Goal: Book appointment/travel/reservation

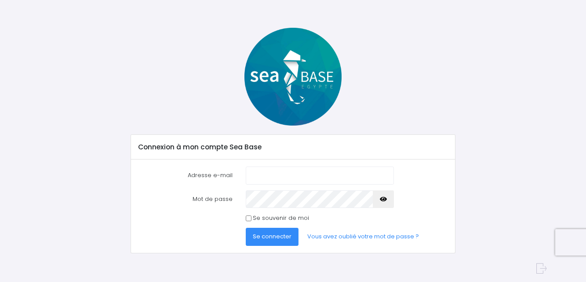
scroll to position [23, 0]
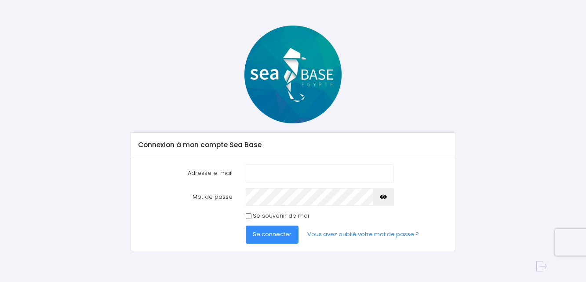
click at [270, 175] on input "Adresse e-mail" at bounding box center [320, 173] width 148 height 18
type input "cottin.jf@skynet.be"
click at [272, 233] on span "Se connecter" at bounding box center [272, 234] width 39 height 8
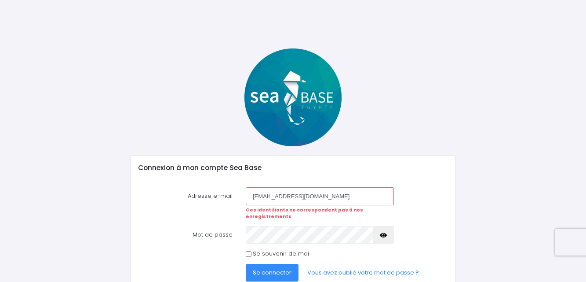
click at [270, 268] on span "Se connecter" at bounding box center [272, 272] width 39 height 8
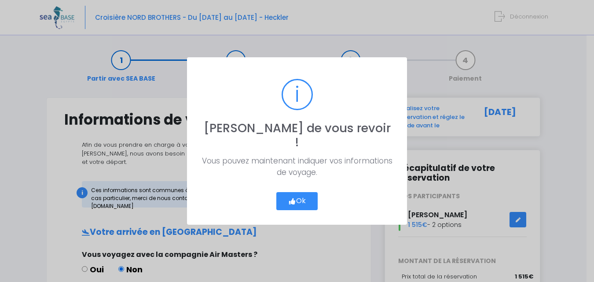
click at [309, 194] on button "Ok" at bounding box center [296, 201] width 41 height 18
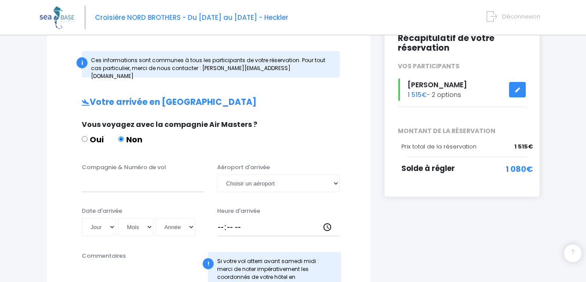
scroll to position [136, 0]
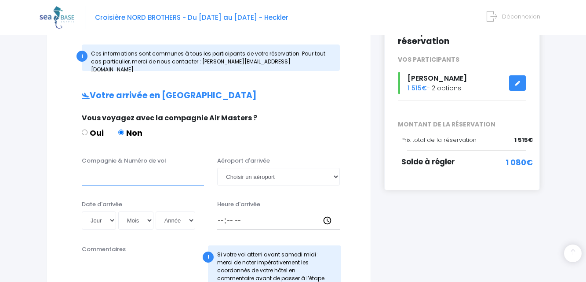
click at [147, 176] on input "Compagnie & Numéro de vol" at bounding box center [143, 177] width 122 height 18
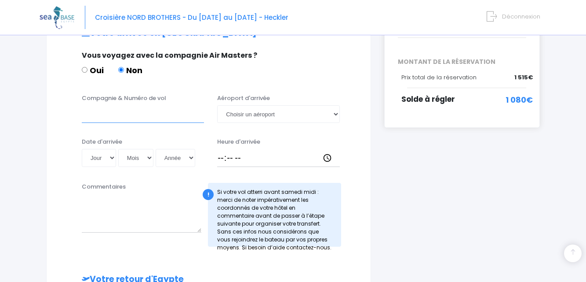
scroll to position [183, 0]
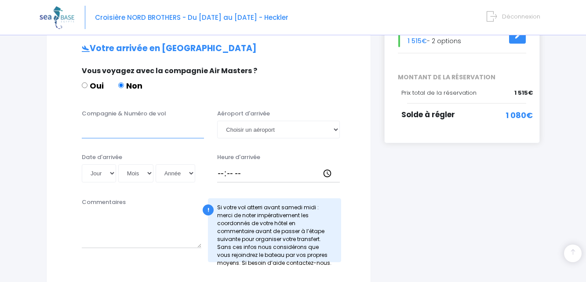
click at [124, 122] on input "Compagnie & Numéro de vol" at bounding box center [143, 130] width 122 height 18
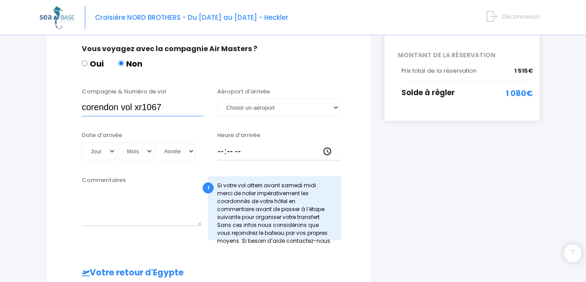
scroll to position [204, 0]
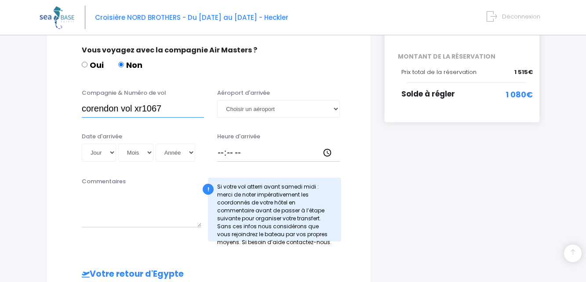
type input "corendon vol xr1067"
click at [218, 143] on input "Heure d'arrivée" at bounding box center [278, 152] width 122 height 18
type input "20:25"
click at [115, 146] on select "Jour 01 02 03 04 05 06 07 08 09 10 11 12 13 14 15 16 17 18 19 20 21 22 23 24 25…" at bounding box center [99, 152] width 34 height 18
select select "25"
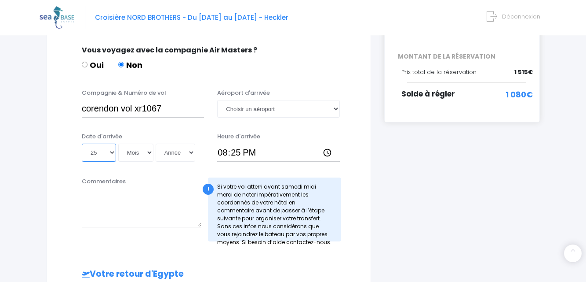
click at [82, 143] on select "Jour 01 02 03 04 05 06 07 08 09 10 11 12 13 14 15 16 17 18 19 20 21 22 23 24 25…" at bounding box center [99, 152] width 34 height 18
click at [124, 143] on select "Mois 01 02 03 04 05 06 07 08 09 10 11 12" at bounding box center [135, 152] width 35 height 18
select select "10"
click at [119, 143] on select "Mois 01 02 03 04 05 06 07 08 09 10 11 12" at bounding box center [135, 152] width 35 height 18
click at [181, 149] on select "Année 2045 2044 2043 2042 2041 2040 2039 2038 2037 2036 2035 2034 2033 2032 203…" at bounding box center [176, 152] width 40 height 18
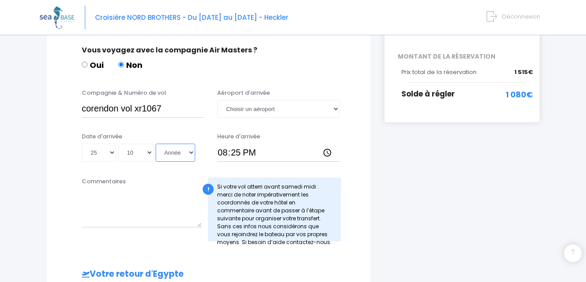
select select "2025"
click at [157, 143] on select "Année 2045 2044 2043 2042 2041 2040 2039 2038 2037 2036 2035 2034 2033 2032 203…" at bounding box center [176, 152] width 40 height 18
type input "2025-10-25"
click at [334, 100] on select "Choisir un aéroport Hurghada Marsa Alam" at bounding box center [278, 109] width 122 height 18
select select "Hurghada"
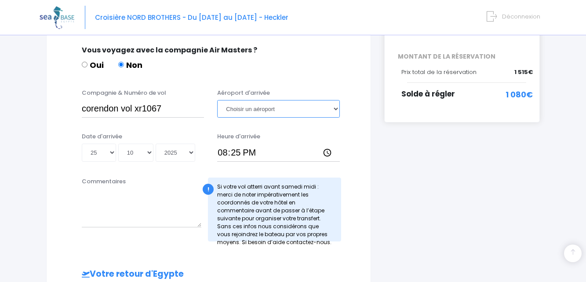
click at [217, 100] on select "Choisir un aéroport Hurghada Marsa Alam" at bounding box center [278, 109] width 122 height 18
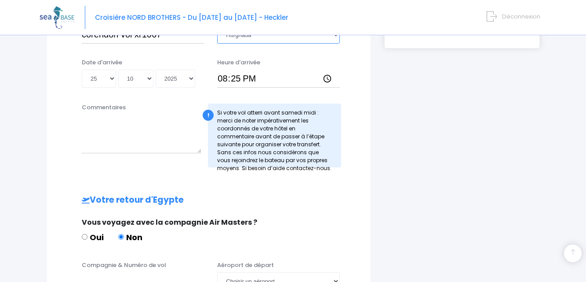
scroll to position [263, 0]
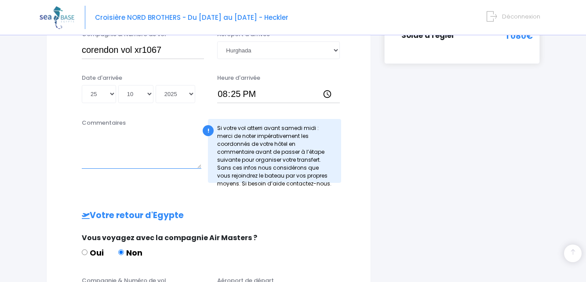
click at [113, 155] on textarea "Commentaires" at bounding box center [142, 149] width 120 height 39
click at [111, 135] on textarea "Je fais partie du groupe de Yvan Barthelemy(Les Flibusiers" at bounding box center [142, 149] width 120 height 39
click at [128, 140] on textarea "Je fais partie du groupe de Yvan Barthelemy (Les Flibusiers" at bounding box center [142, 149] width 120 height 39
click at [150, 130] on textarea "Je fais partie du groupe de Yvan Barthelemy (Les Flibusiers)" at bounding box center [142, 149] width 120 height 39
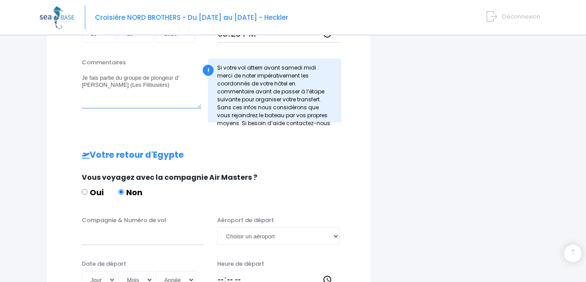
scroll to position [359, 0]
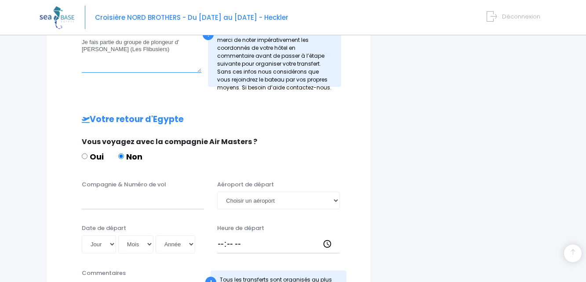
type textarea "Je fais partie du groupe de plongeur d' Yvan Barthelemy (Les Flibusiers)"
click at [115, 196] on input "Compagnie & Numéro de vol" at bounding box center [143, 200] width 122 height 18
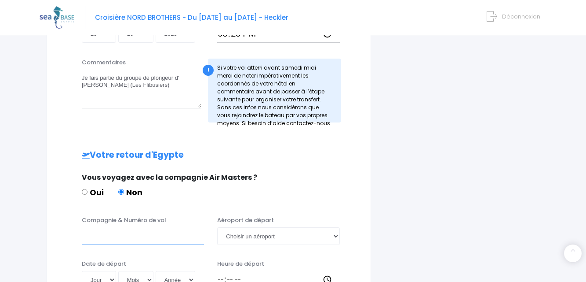
scroll to position [329, 0]
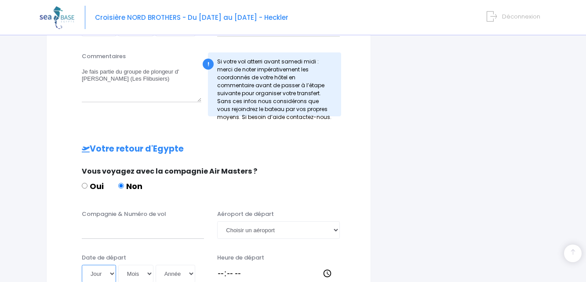
click at [110, 264] on select "Jour 01 02 03 04 05 06 07 08 09 10 11 12 13 14 15 16 17 18 19 20 21 22 23 24 25…" at bounding box center [99, 273] width 34 height 18
select select "01"
click at [82, 264] on select "Jour 01 02 03 04 05 06 07 08 09 10 11 12 13 14 15 16 17 18 19 20 21 22 23 24 25…" at bounding box center [99, 273] width 34 height 18
click at [149, 264] on select "Mois 01 02 03 04 05 06 07 08 09 10 11 12" at bounding box center [135, 273] width 35 height 18
select select "11"
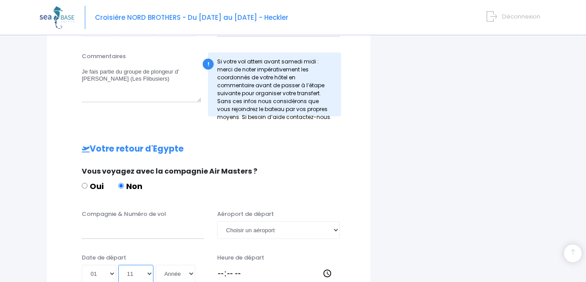
click at [119, 264] on select "Mois 01 02 03 04 05 06 07 08 09 10 11 12" at bounding box center [135, 273] width 35 height 18
click at [185, 265] on select "Année 2045 2044 2043 2042 2041 2040 2039 2038 2037 2036 2035 2034 2033 2032 203…" at bounding box center [176, 273] width 40 height 18
select select "2025"
click at [157, 264] on select "Année 2045 2044 2043 2042 2041 2040 2039 2038 2037 2036 2035 2034 2033 2032 203…" at bounding box center [176, 273] width 40 height 18
type input "2025-11-01"
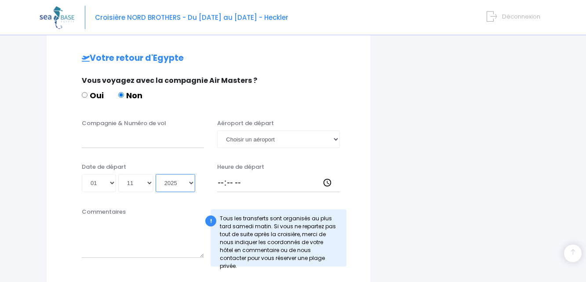
scroll to position [421, 0]
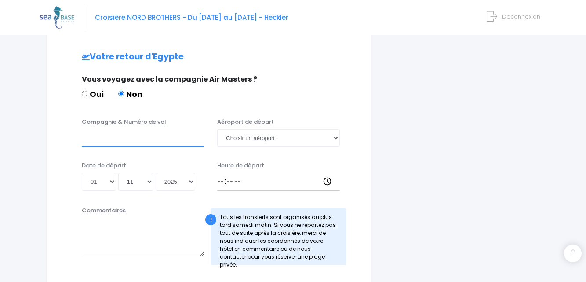
click at [97, 132] on input "Compagnie & Numéro de vol" at bounding box center [143, 138] width 122 height 18
click at [120, 134] on input "Easyjet" at bounding box center [143, 138] width 122 height 18
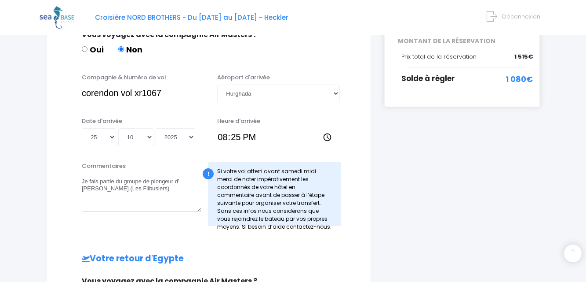
scroll to position [227, 0]
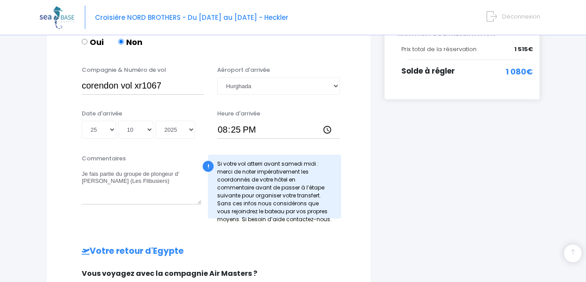
type input "Easyjet EJU7978"
click at [143, 77] on input "corendon vol xr1067" at bounding box center [143, 86] width 122 height 18
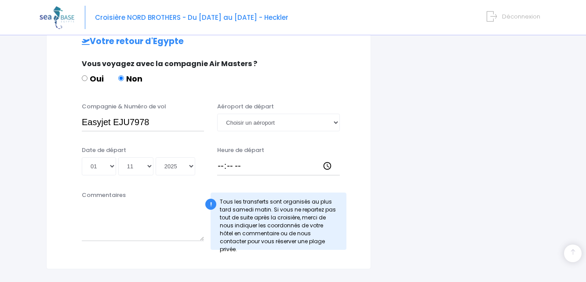
scroll to position [439, 0]
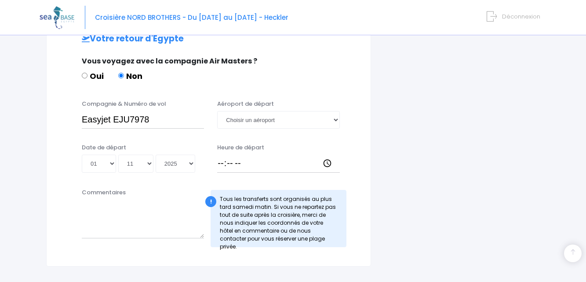
type input "corendon vol XR1067"
click at [327, 112] on select "Choisir un aéroport Hurghada Marsa Alam" at bounding box center [278, 120] width 122 height 18
select select "Hurghada"
click at [217, 111] on select "Choisir un aéroport Hurghada Marsa Alam" at bounding box center [278, 120] width 122 height 18
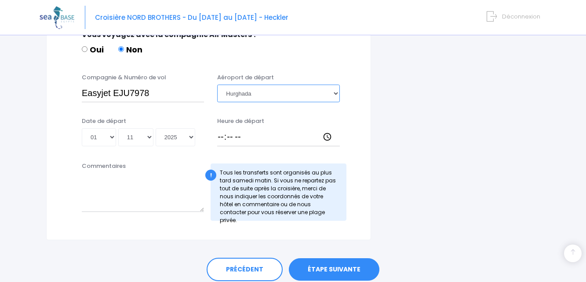
scroll to position [469, 0]
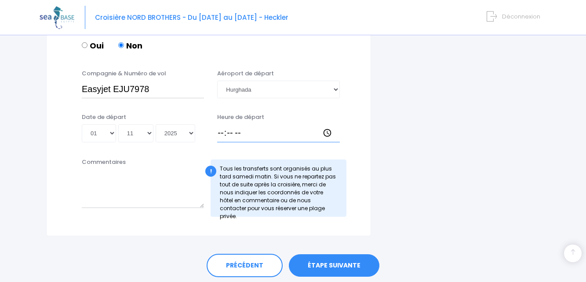
click at [217, 128] on input "Heure de départ" at bounding box center [278, 133] width 122 height 18
type input "15:00"
click at [159, 176] on textarea "Commentaires" at bounding box center [143, 188] width 122 height 39
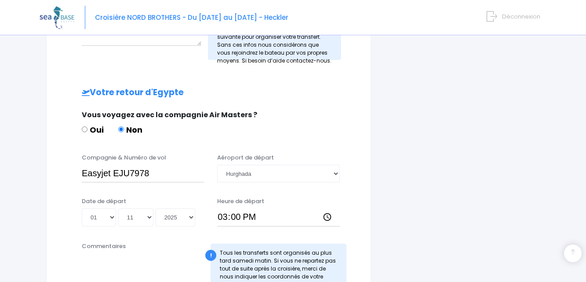
scroll to position [385, 0]
drag, startPoint x: 586, startPoint y: 158, endPoint x: 586, endPoint y: 147, distance: 11.0
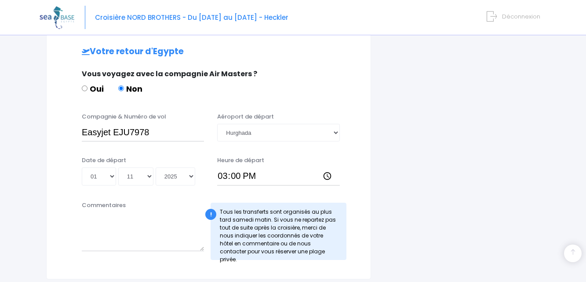
scroll to position [491, 0]
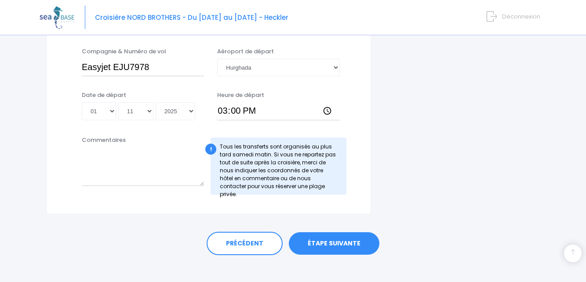
click at [368, 238] on link "ÉTAPE SUIVANTE" at bounding box center [334, 243] width 91 height 23
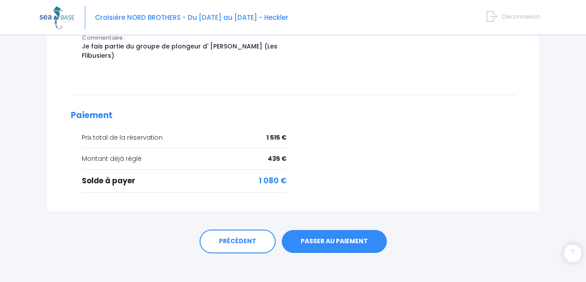
scroll to position [370, 0]
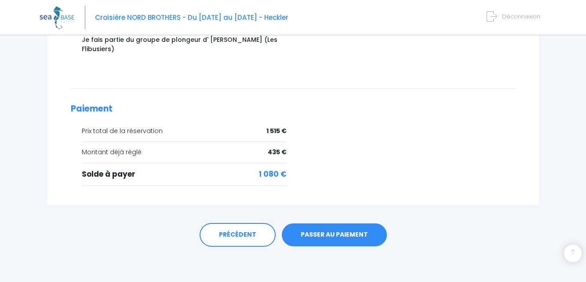
click at [337, 241] on link "PASSER AU PAIEMENT" at bounding box center [334, 234] width 105 height 23
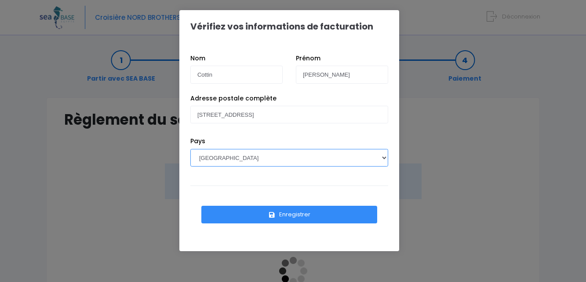
click at [380, 159] on select "AFGHANISTAN AFRIQUE DU SUD ÅLAND, ÎLES ALBANIE ALGÉRIE ALLEMAGNE ANDORRE ANGOLA…" at bounding box center [289, 158] width 198 height 18
select select "BE"
click at [190, 149] on select "AFGHANISTAN AFRIQUE DU SUD ÅLAND, ÎLES ALBANIE ALGÉRIE ALLEMAGNE ANDORRE ANGOLA…" at bounding box center [289, 158] width 198 height 18
click at [295, 213] on button "Enregistrer" at bounding box center [289, 214] width 176 height 18
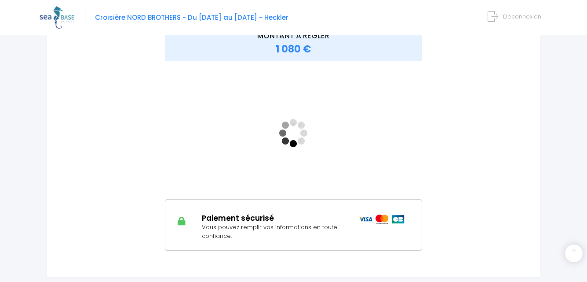
scroll to position [143, 0]
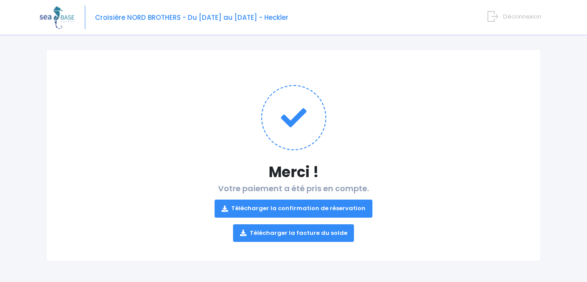
scroll to position [49, 0]
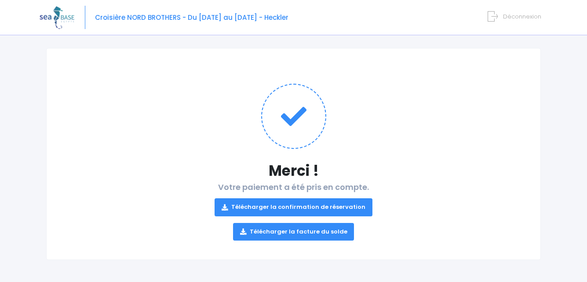
click at [318, 230] on link "Télécharger la facture du solde" at bounding box center [293, 232] width 121 height 18
click at [516, 18] on span "Déconnexion" at bounding box center [522, 16] width 38 height 8
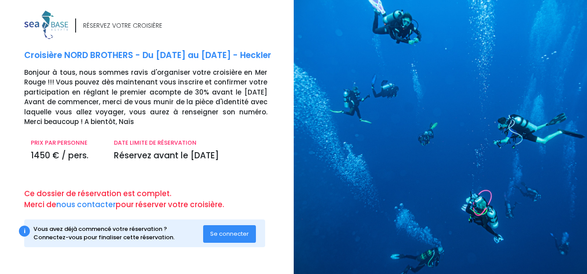
scroll to position [7, 0]
